Goal: Information Seeking & Learning: Learn about a topic

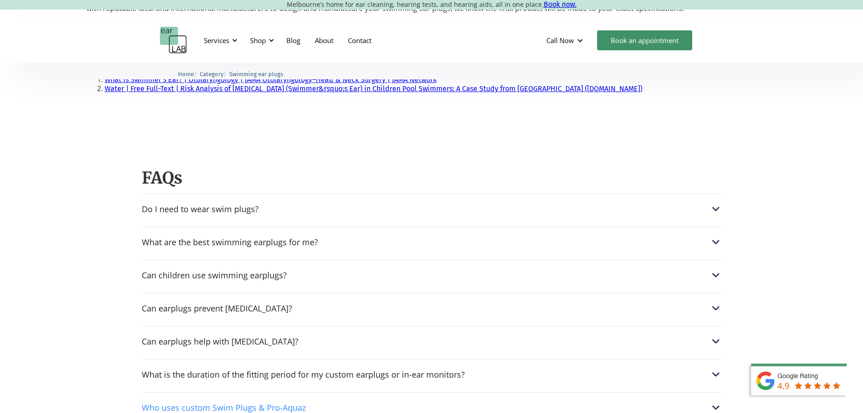
scroll to position [770, 0]
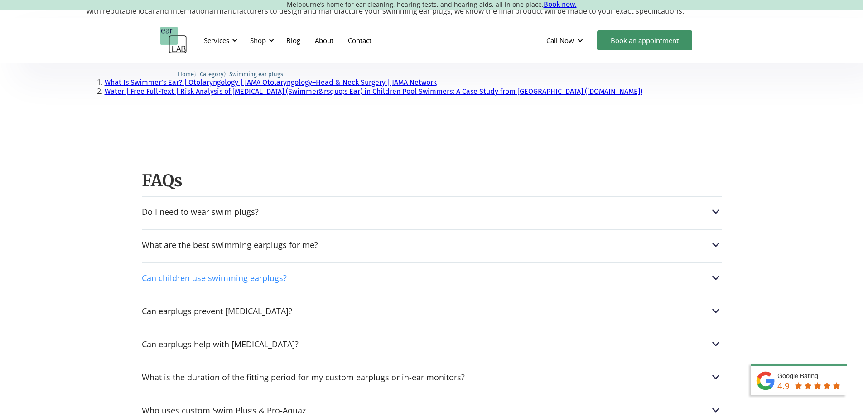
click at [284, 273] on div "Can children use swimming earplugs?" at bounding box center [214, 277] width 145 height 9
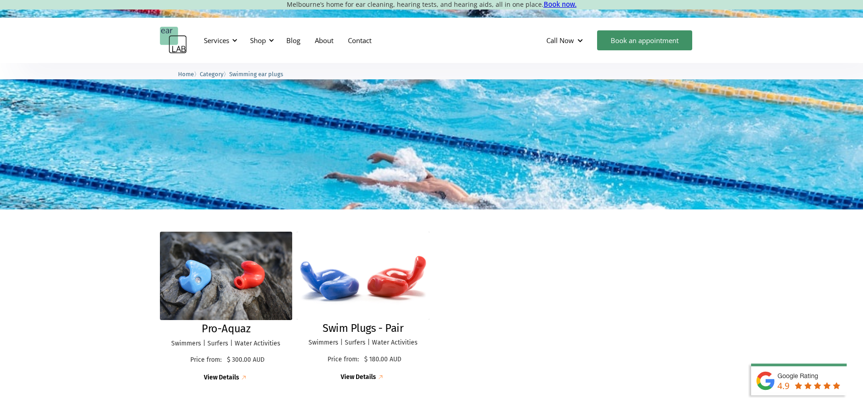
scroll to position [0, 0]
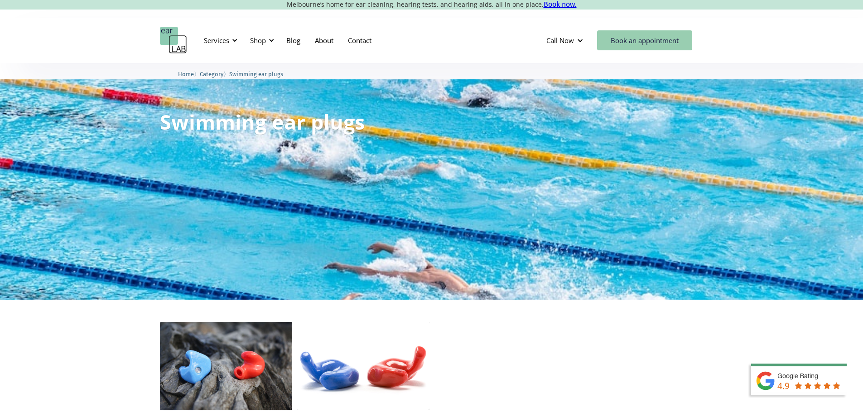
click at [633, 41] on link "Book an appointment" at bounding box center [644, 40] width 95 height 20
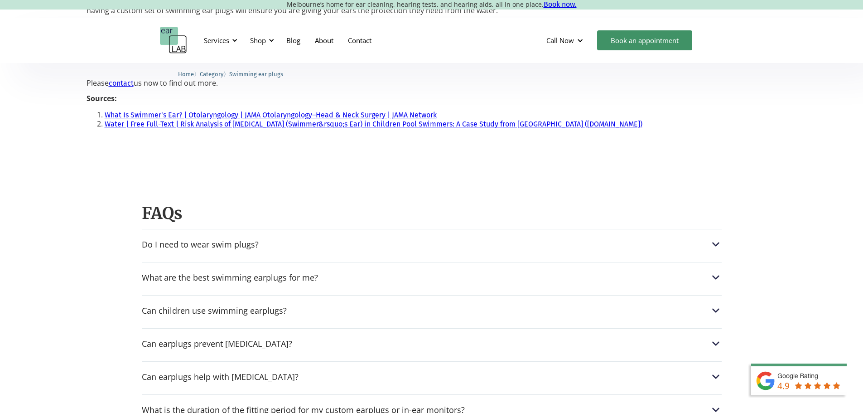
scroll to position [815, 0]
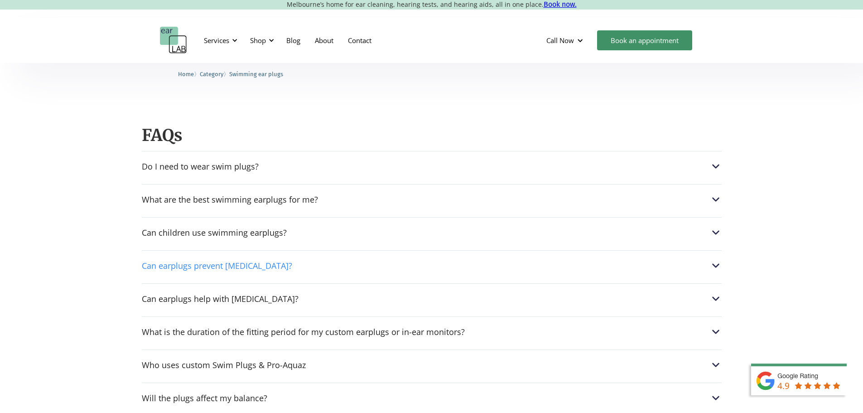
click at [716, 260] on img at bounding box center [716, 266] width 12 height 12
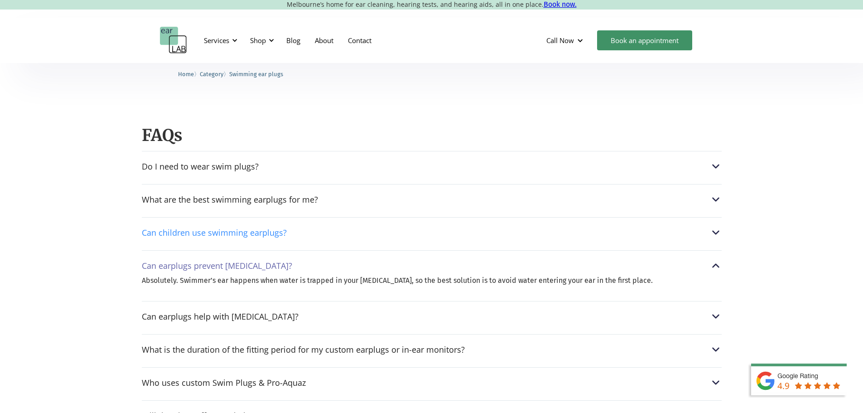
click at [716, 226] on img at bounding box center [716, 232] width 12 height 12
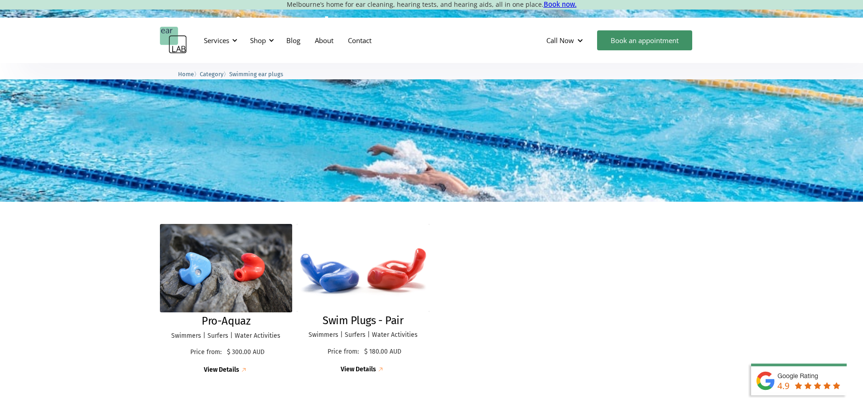
scroll to position [136, 0]
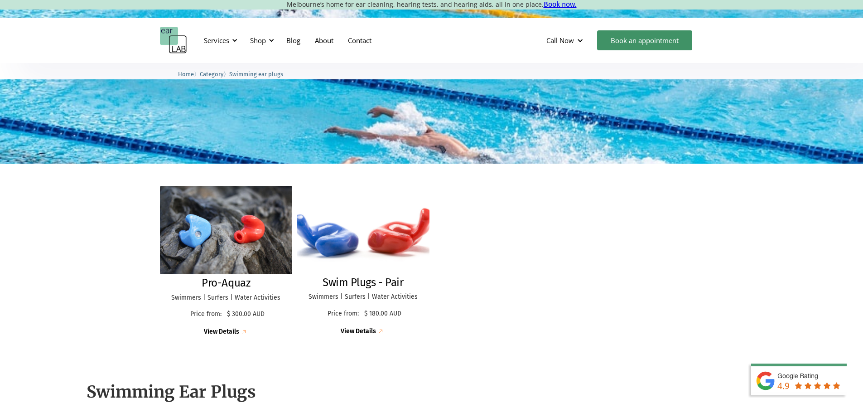
click at [369, 327] on div "View Details" at bounding box center [358, 331] width 35 height 8
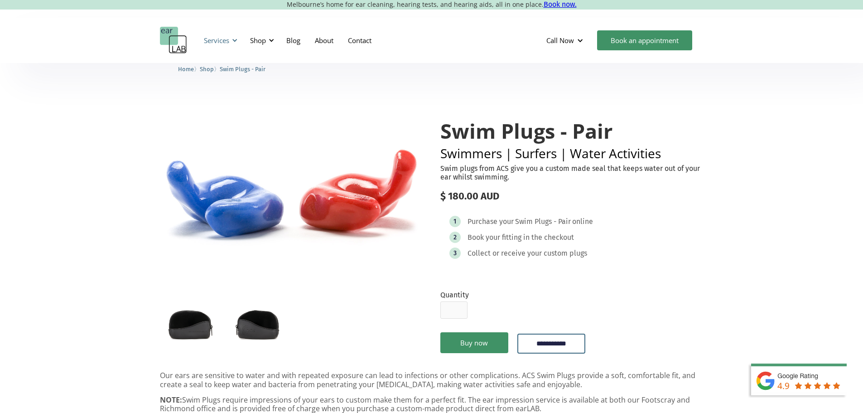
click at [234, 41] on div at bounding box center [234, 40] width 6 height 6
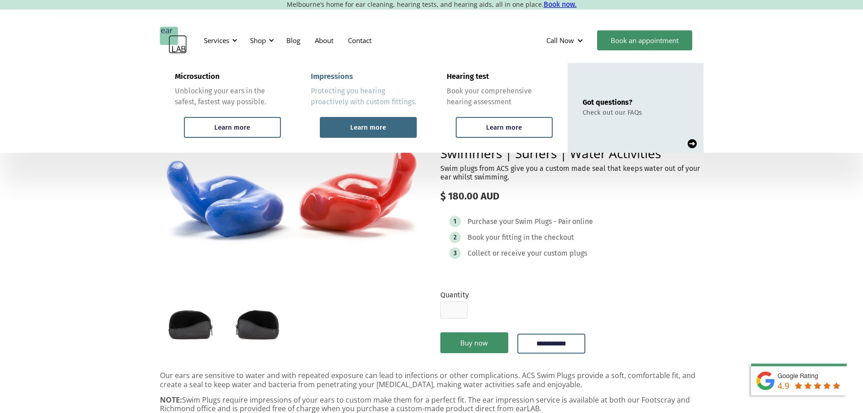
click at [350, 129] on div "Learn more" at bounding box center [368, 127] width 97 height 21
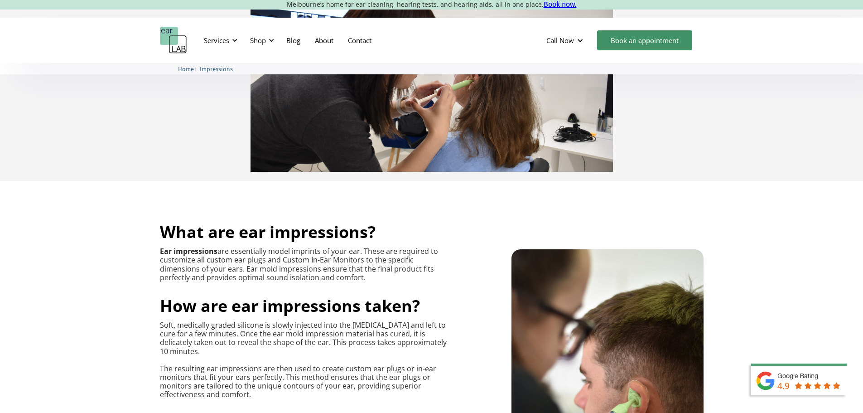
scroll to position [317, 0]
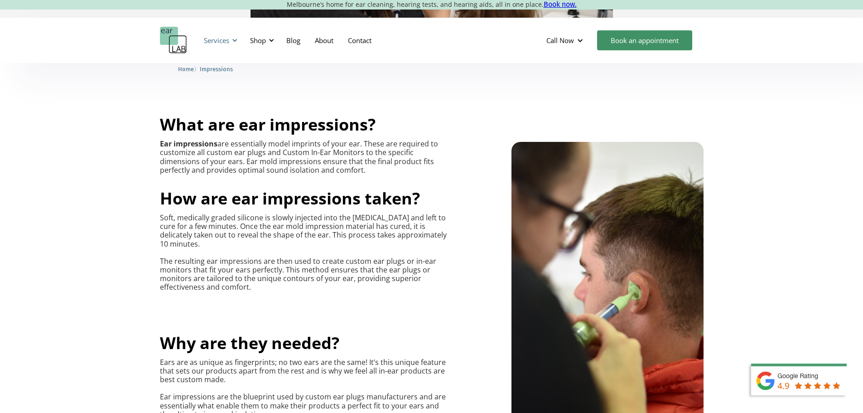
click at [238, 39] on div "Services" at bounding box center [219, 40] width 42 height 27
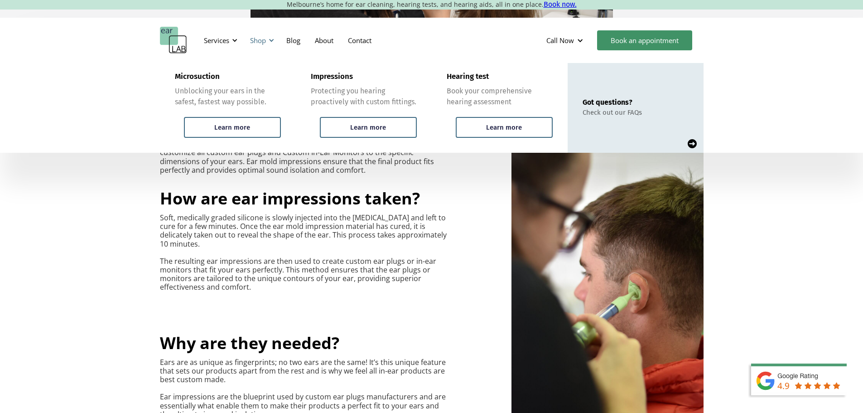
click at [271, 42] on div at bounding box center [271, 40] width 6 height 6
